Goal: Task Accomplishment & Management: Complete application form

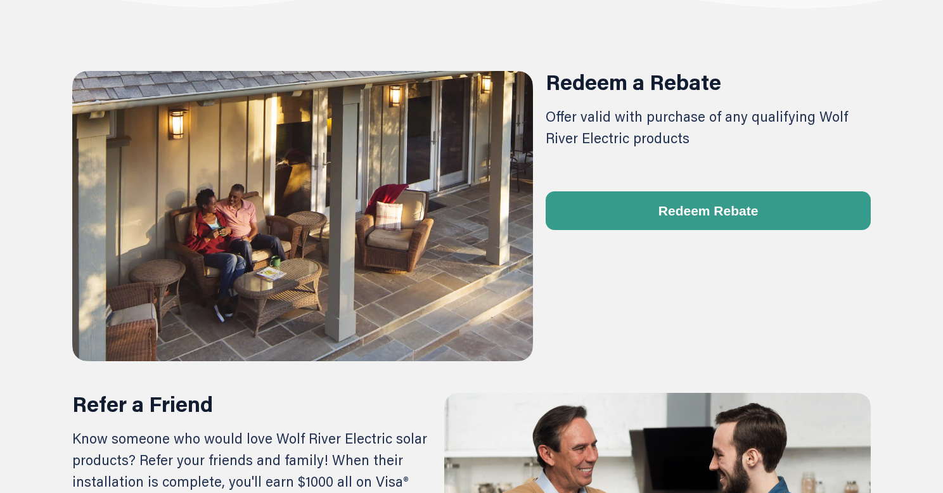
scroll to position [526, 0]
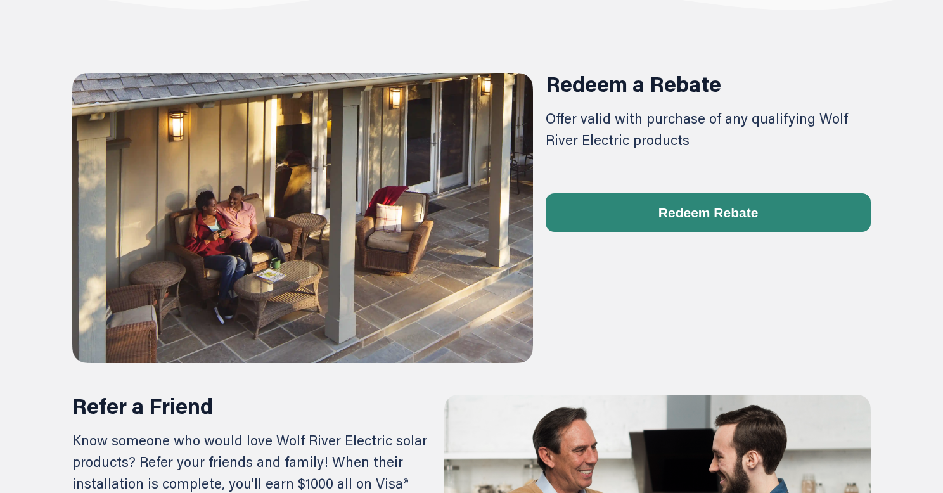
click at [643, 205] on button "Redeem Rebate" at bounding box center [709, 212] width 326 height 39
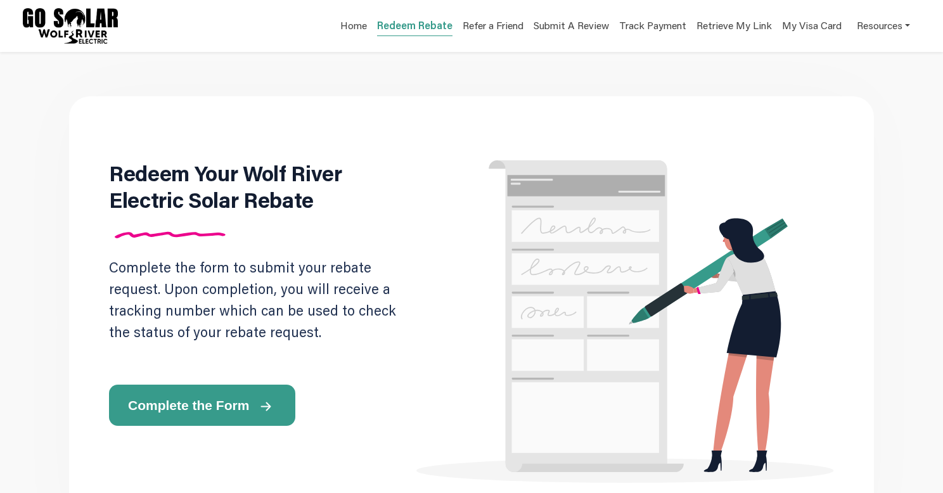
click at [209, 404] on span "Complete the Form" at bounding box center [188, 405] width 121 height 13
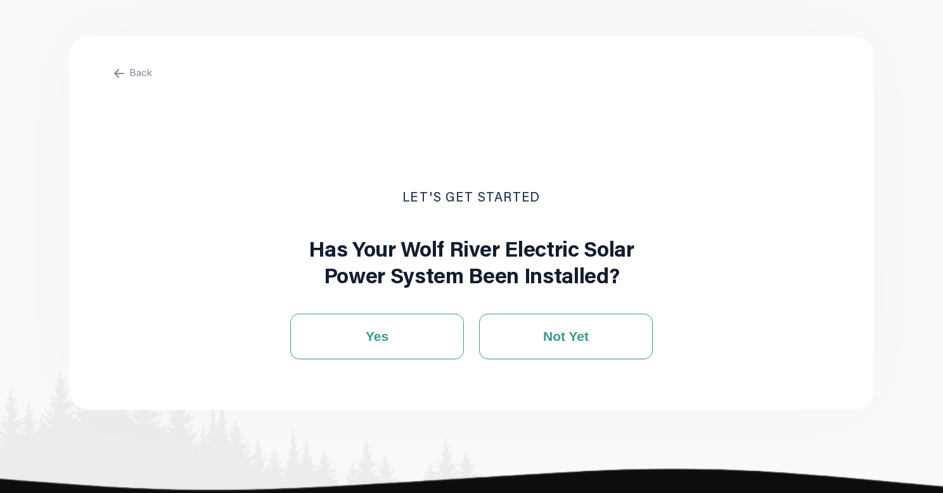
scroll to position [59, 0]
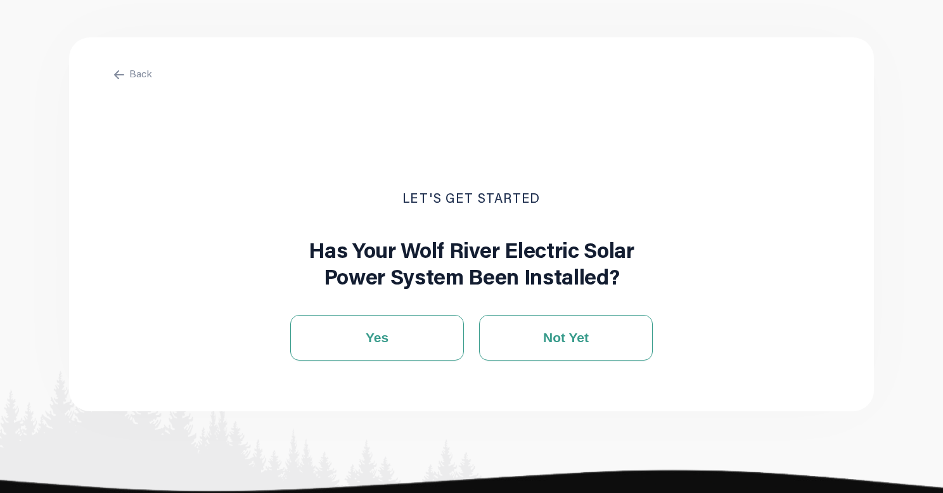
click at [124, 72] on span at bounding box center [119, 73] width 20 height 13
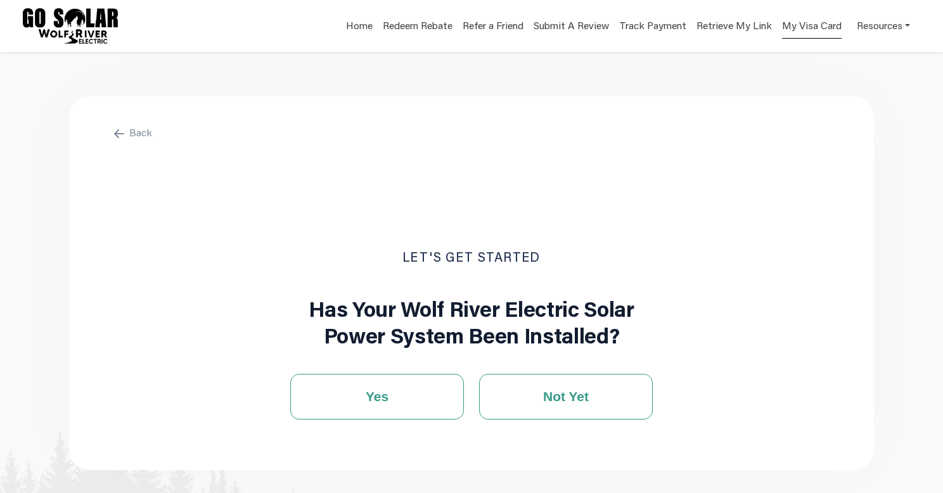
click at [808, 29] on link "My Visa Card" at bounding box center [812, 26] width 60 height 26
click at [119, 134] on icon at bounding box center [119, 134] width 9 height 8
